Goal: Information Seeking & Learning: Learn about a topic

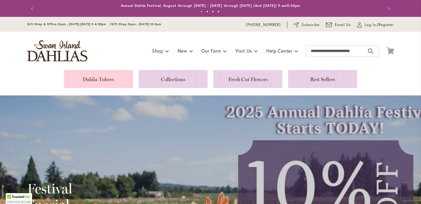
click at [110, 81] on link at bounding box center [98, 79] width 69 height 18
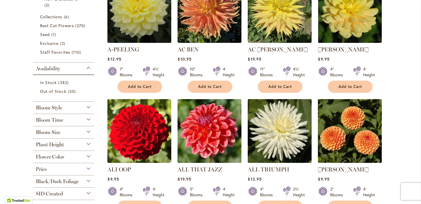
click at [74, 107] on div "Bloom Style" at bounding box center [63, 106] width 61 height 9
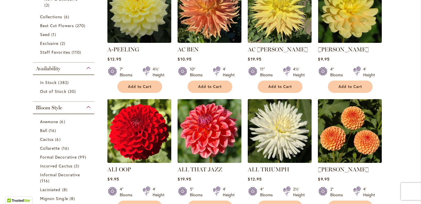
scroll to position [265, 0]
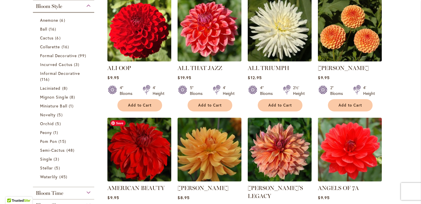
click at [131, 151] on img at bounding box center [139, 149] width 67 height 67
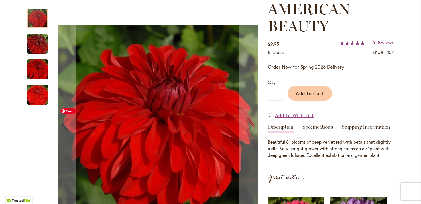
scroll to position [97, 0]
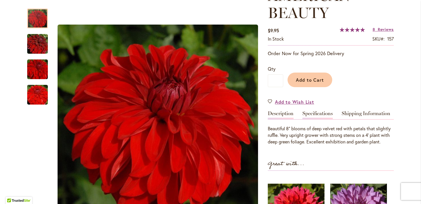
click at [321, 112] on link "Specifications" at bounding box center [317, 115] width 30 height 8
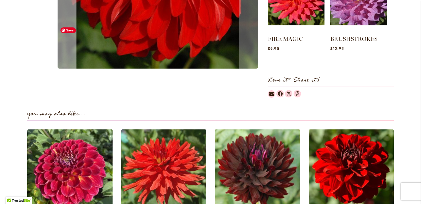
scroll to position [408, 0]
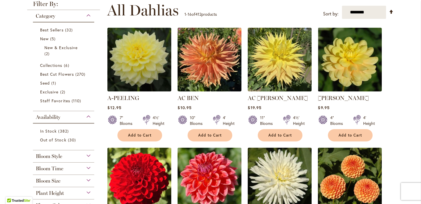
scroll to position [122, 0]
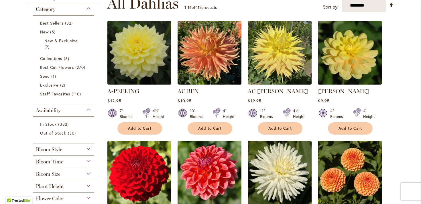
click at [51, 149] on span "Bloom Style" at bounding box center [49, 150] width 26 height 6
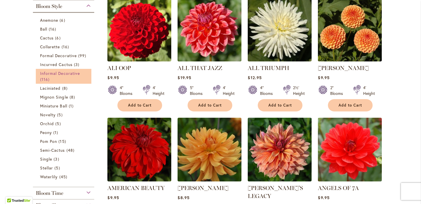
click at [54, 73] on span "Informal Decorative" at bounding box center [60, 73] width 40 height 5
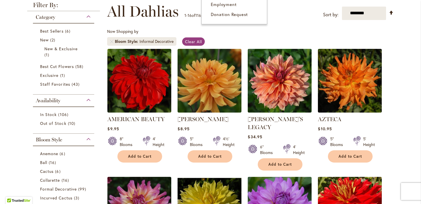
scroll to position [120, 0]
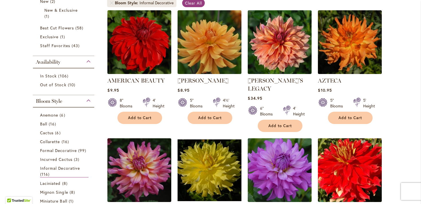
click at [70, 102] on div "Bloom Style" at bounding box center [63, 99] width 61 height 9
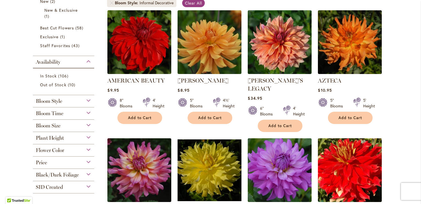
click at [71, 61] on div "Availability" at bounding box center [63, 60] width 61 height 9
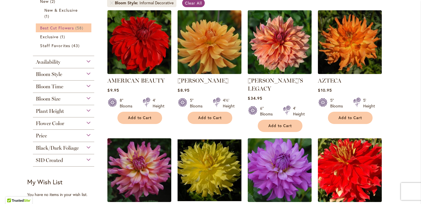
click at [62, 27] on span "Best Cut Flowers" at bounding box center [57, 27] width 34 height 5
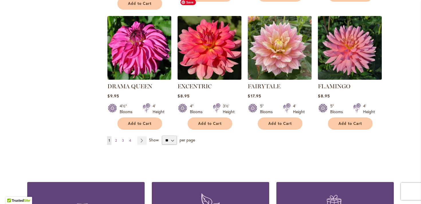
scroll to position [494, 0]
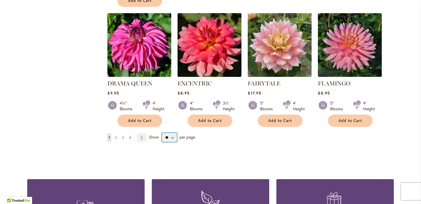
click at [172, 133] on select "** ** ** **" at bounding box center [169, 137] width 15 height 9
select select "**"
click at [162, 133] on select "** ** ** **" at bounding box center [169, 137] width 15 height 9
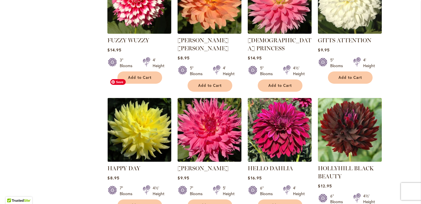
scroll to position [658, 0]
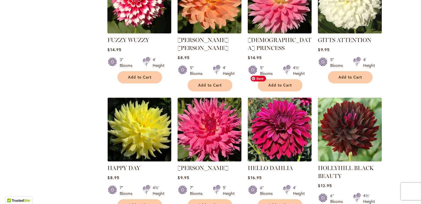
click at [280, 96] on img at bounding box center [279, 129] width 67 height 67
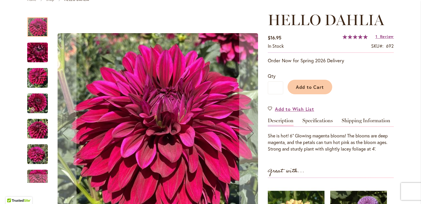
scroll to position [104, 0]
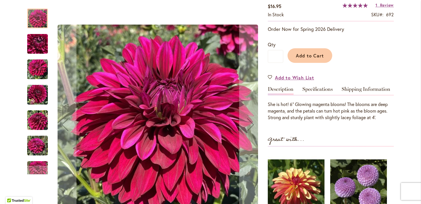
click at [37, 122] on img "Hello Dahlia" at bounding box center [37, 120] width 21 height 27
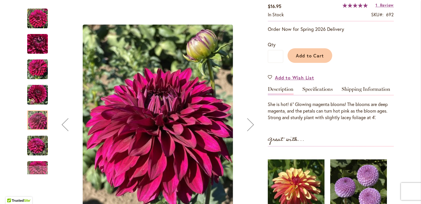
click at [36, 100] on img "Hello Dahlia" at bounding box center [37, 94] width 21 height 27
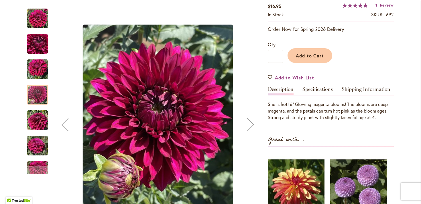
click at [37, 20] on img "Hello Dahlia" at bounding box center [37, 18] width 21 height 21
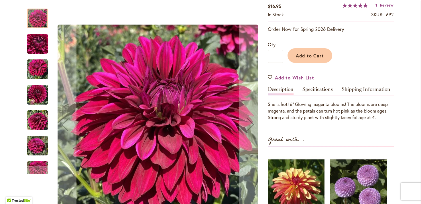
drag, startPoint x: 147, startPoint y: 94, endPoint x: 122, endPoint y: 3, distance: 94.6
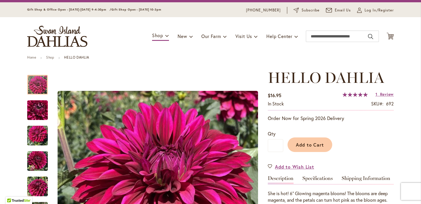
scroll to position [0, 0]
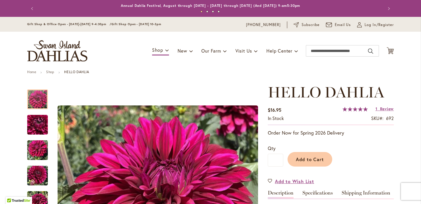
click at [328, 88] on span "HELLO DAHLIA" at bounding box center [326, 92] width 116 height 18
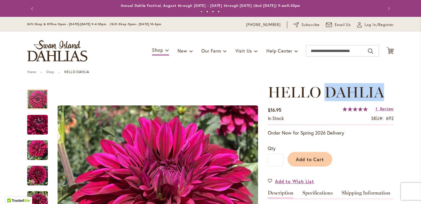
click at [328, 88] on span "HELLO DAHLIA" at bounding box center [326, 92] width 116 height 18
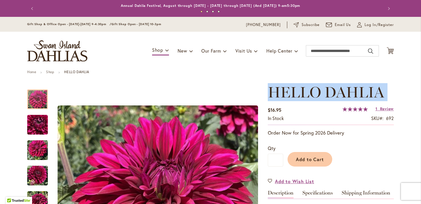
click at [328, 88] on span "HELLO DAHLIA" at bounding box center [326, 92] width 116 height 18
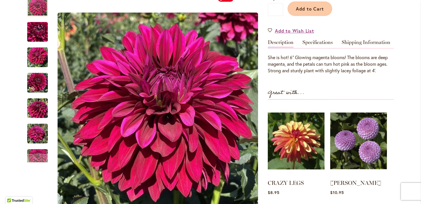
scroll to position [150, 0]
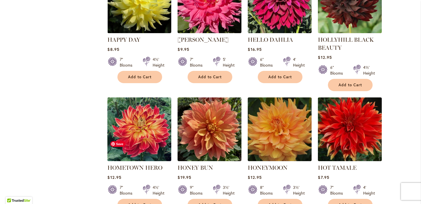
scroll to position [800, 0]
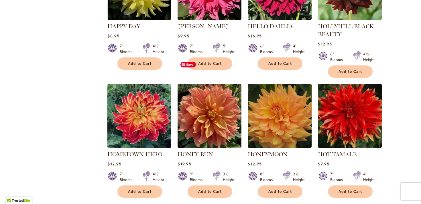
click at [231, 90] on img at bounding box center [209, 115] width 67 height 67
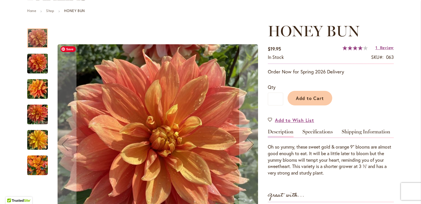
scroll to position [62, 0]
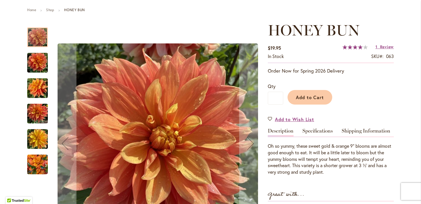
click at [36, 84] on img "Honey Bun" at bounding box center [37, 88] width 21 height 27
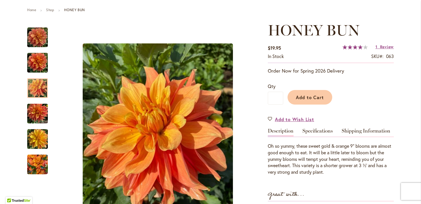
drag, startPoint x: 127, startPoint y: 112, endPoint x: 170, endPoint y: 9, distance: 111.9
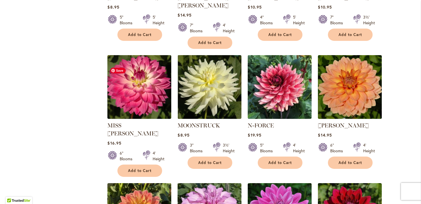
scroll to position [1274, 0]
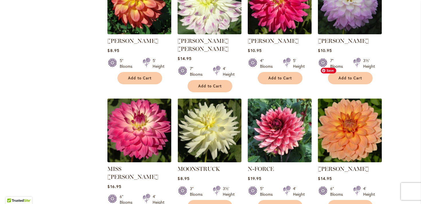
click at [346, 97] on img at bounding box center [349, 130] width 67 height 67
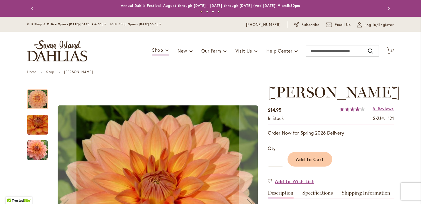
click at [41, 167] on div at bounding box center [37, 170] width 21 height 172
click at [40, 155] on img "Nicholas" at bounding box center [37, 150] width 41 height 27
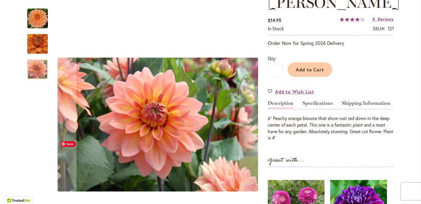
scroll to position [109, 0]
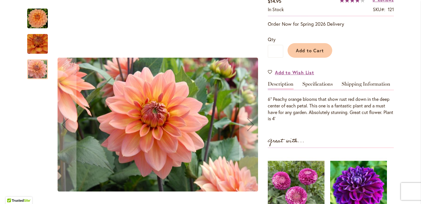
click at [31, 12] on img "Nicholas" at bounding box center [37, 18] width 21 height 21
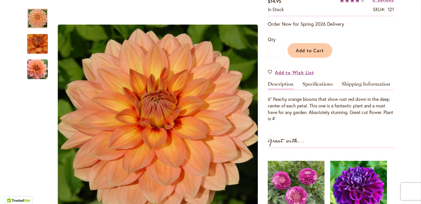
drag, startPoint x: 120, startPoint y: 76, endPoint x: 163, endPoint y: 2, distance: 86.4
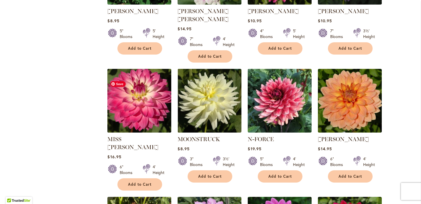
scroll to position [1313, 0]
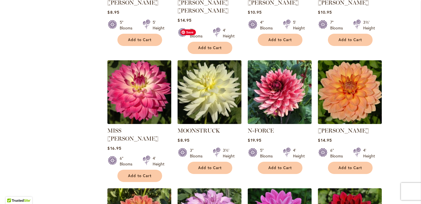
click at [208, 63] on img at bounding box center [209, 92] width 67 height 67
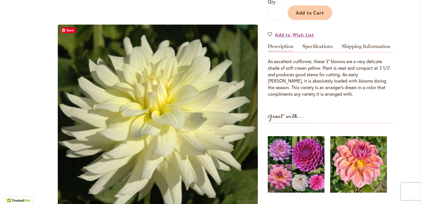
scroll to position [151, 0]
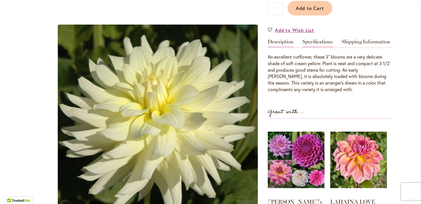
click at [311, 42] on link "Specifications" at bounding box center [317, 43] width 30 height 8
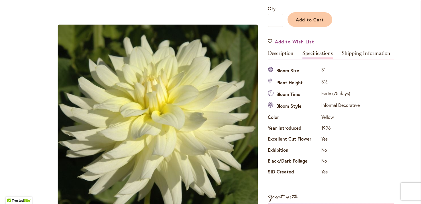
scroll to position [269, 0]
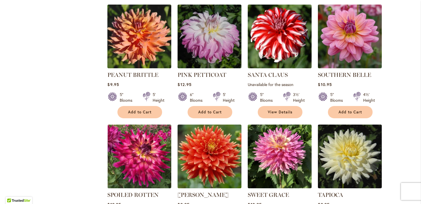
scroll to position [1655, 0]
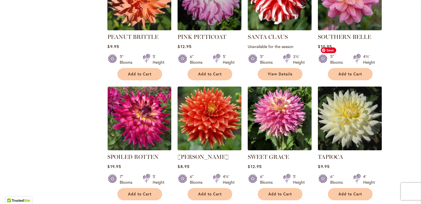
click at [345, 85] on img at bounding box center [349, 118] width 67 height 67
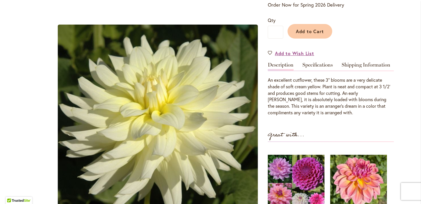
scroll to position [129, 0]
drag, startPoint x: 183, startPoint y: 96, endPoint x: 136, endPoint y: 1, distance: 105.3
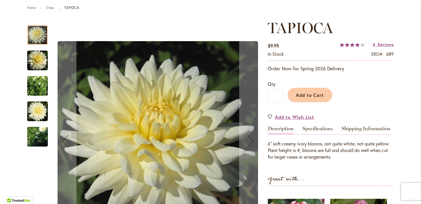
scroll to position [82, 0]
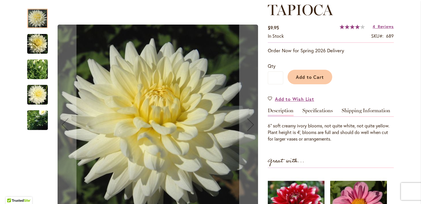
click at [37, 96] on img "TAPIOCA" at bounding box center [37, 95] width 21 height 22
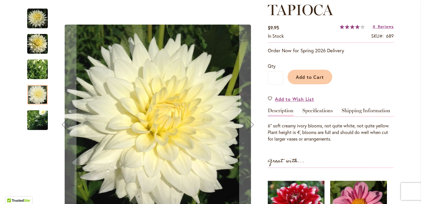
click at [37, 70] on img "TAPIOCA" at bounding box center [37, 69] width 21 height 29
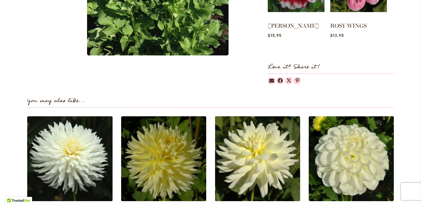
scroll to position [369, 0]
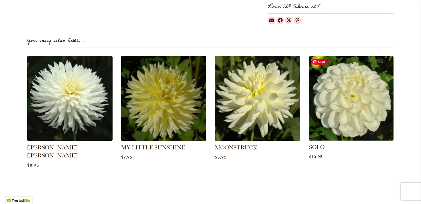
click at [340, 106] on img at bounding box center [351, 98] width 89 height 89
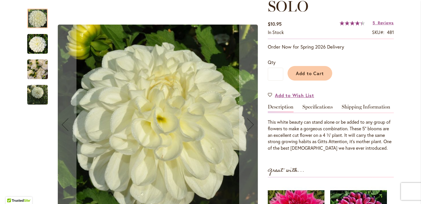
scroll to position [90, 0]
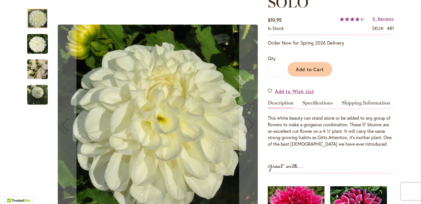
click at [34, 70] on img "SOLO" at bounding box center [37, 69] width 21 height 27
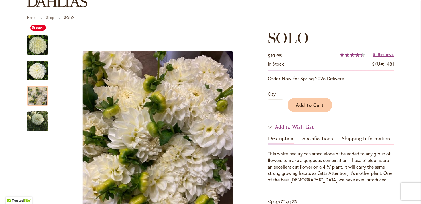
scroll to position [0, 0]
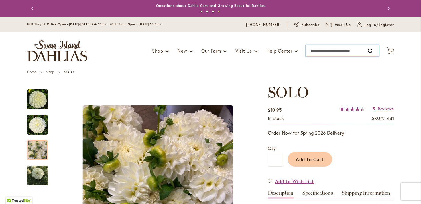
click at [314, 51] on input "Search" at bounding box center [342, 50] width 73 height 11
type input "******"
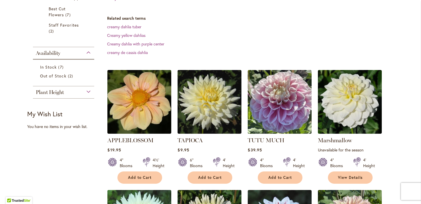
scroll to position [126, 0]
